Goal: Transaction & Acquisition: Obtain resource

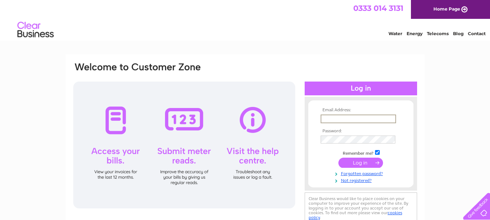
click at [374, 116] on input "text" at bounding box center [358, 119] width 75 height 9
type input "khadaka2000@yahoo.com"
click at [360, 161] on input "submit" at bounding box center [360, 162] width 45 height 10
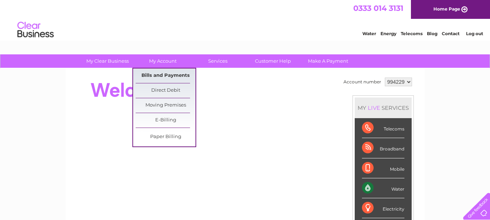
click at [160, 74] on link "Bills and Payments" at bounding box center [166, 76] width 60 height 15
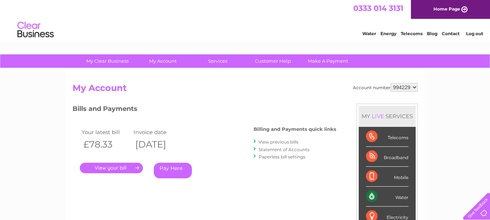
click at [276, 140] on link "View previous bills" at bounding box center [279, 141] width 40 height 5
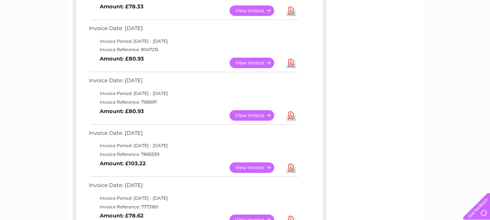
scroll to position [172, 0]
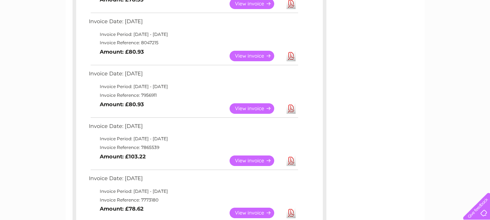
click at [291, 160] on link "Download" at bounding box center [291, 161] width 9 height 11
click at [290, 111] on link "Download" at bounding box center [291, 108] width 9 height 11
click at [293, 56] on link "Download" at bounding box center [291, 56] width 9 height 11
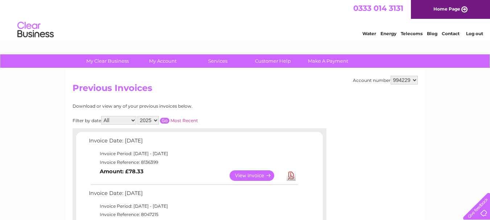
click at [477, 34] on link "Log out" at bounding box center [474, 33] width 17 height 5
